Goal: Task Accomplishment & Management: Use online tool/utility

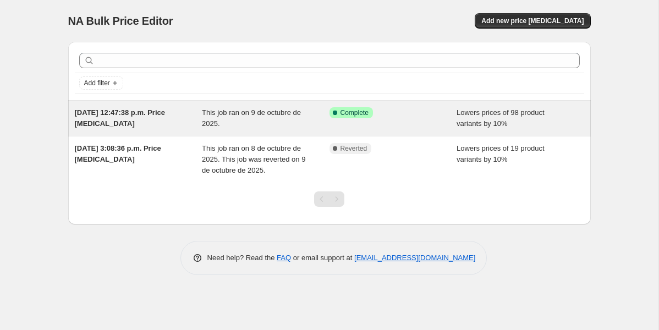
click at [300, 127] on div "This job ran on 9 de octubre de 2025." at bounding box center [266, 118] width 128 height 22
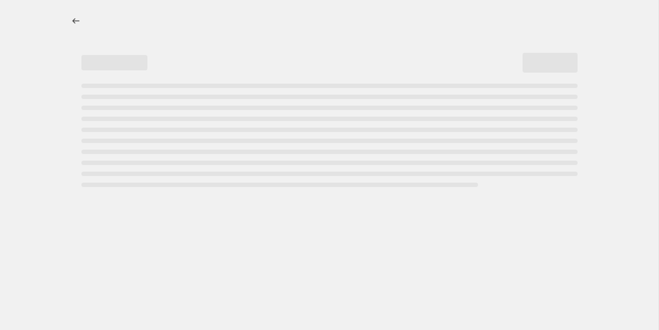
select select "percentage"
select select "not_equal"
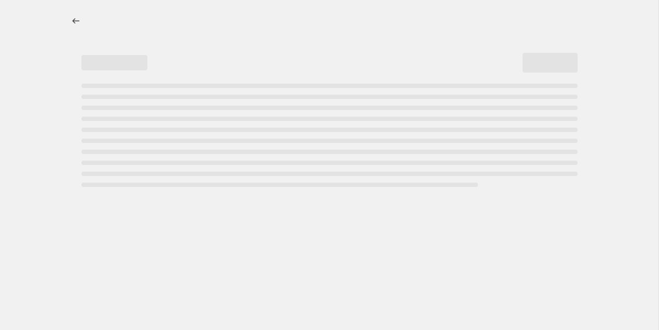
select select "not_equal"
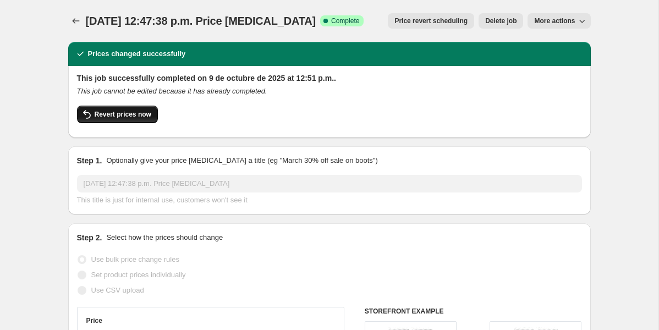
click at [151, 112] on span "Revert prices now" at bounding box center [123, 114] width 57 height 9
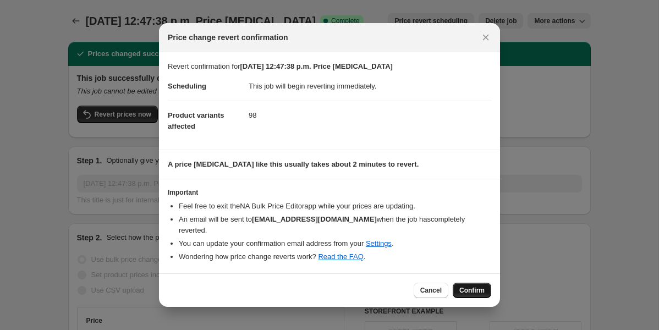
click at [467, 286] on span "Confirm" at bounding box center [471, 290] width 25 height 9
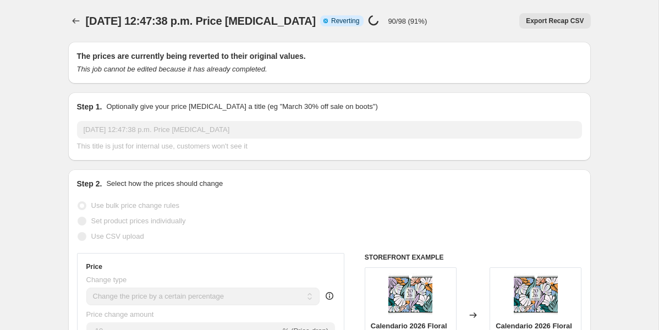
select select "percentage"
select select "not_equal"
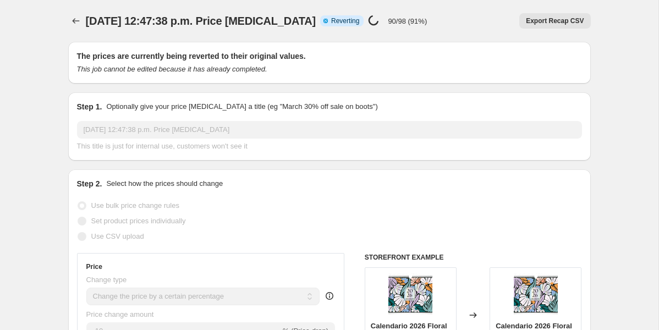
select select "not_equal"
